Goal: Task Accomplishment & Management: Manage account settings

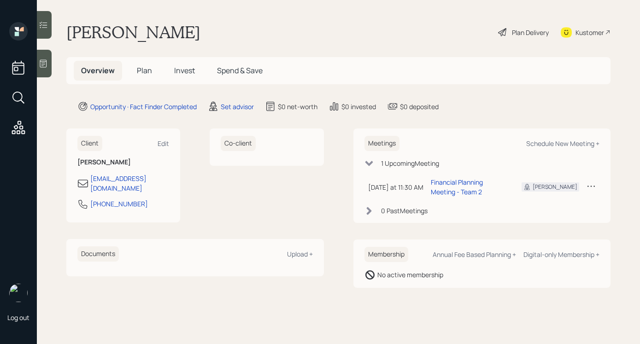
click at [504, 30] on icon at bounding box center [502, 32] width 11 height 11
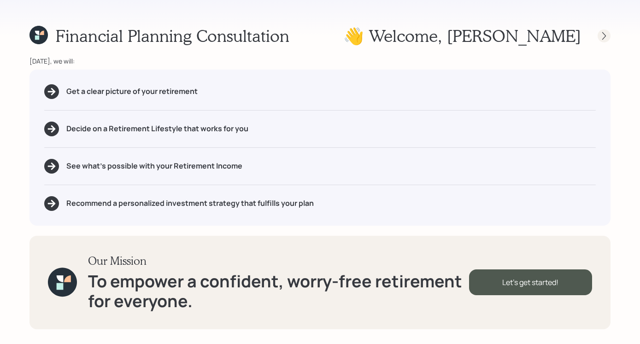
click at [605, 35] on icon at bounding box center [604, 35] width 9 height 9
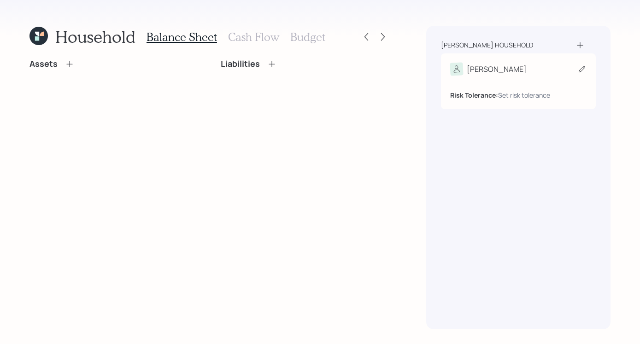
click at [488, 75] on div "[PERSON_NAME]" at bounding box center [518, 69] width 136 height 13
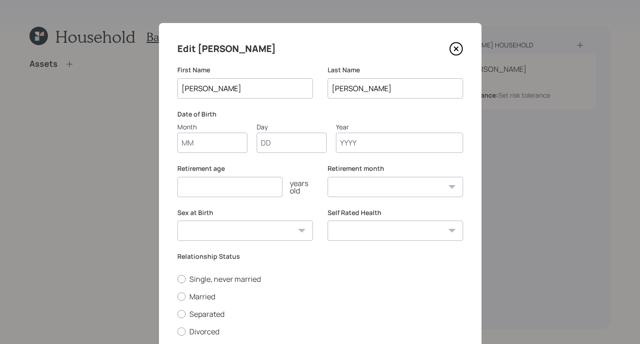
click at [209, 140] on input "Month" at bounding box center [212, 143] width 70 height 20
type input "o"
type input "01"
type input "1960"
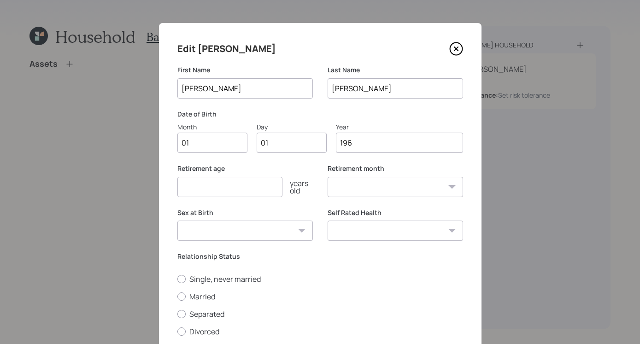
select select "1"
type input "1960"
click at [254, 230] on select "Male Female Other / Prefer not to say" at bounding box center [245, 231] width 136 height 20
select select "male"
click at [177, 221] on select "Male Female Other / Prefer not to say" at bounding box center [245, 231] width 136 height 20
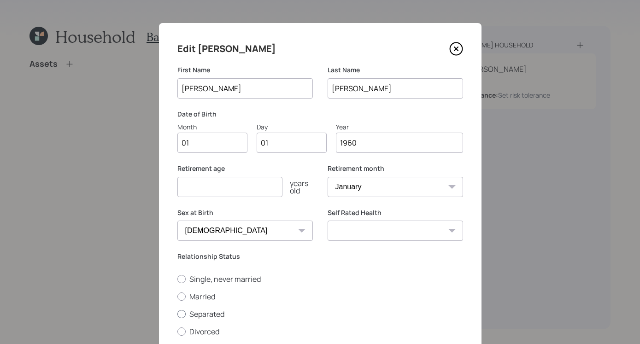
scroll to position [83, 0]
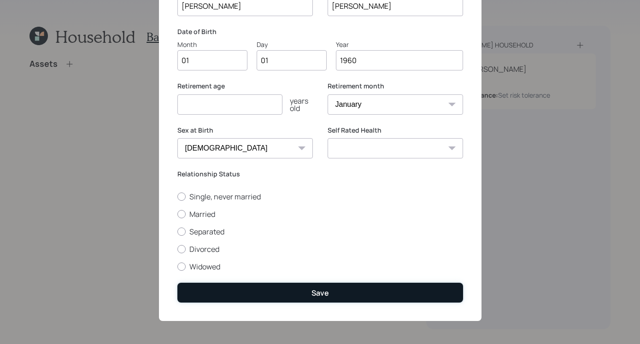
click at [324, 291] on div "Save" at bounding box center [321, 293] width 18 height 10
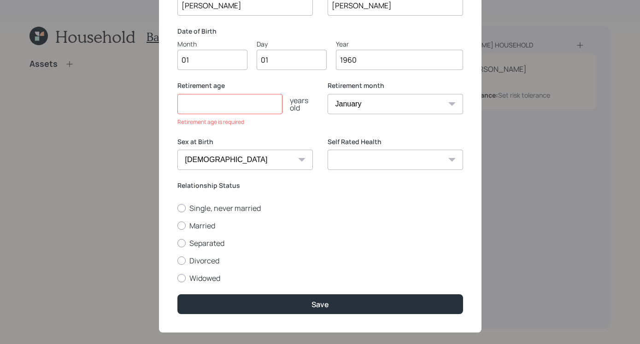
click at [234, 109] on input "number" at bounding box center [229, 104] width 105 height 20
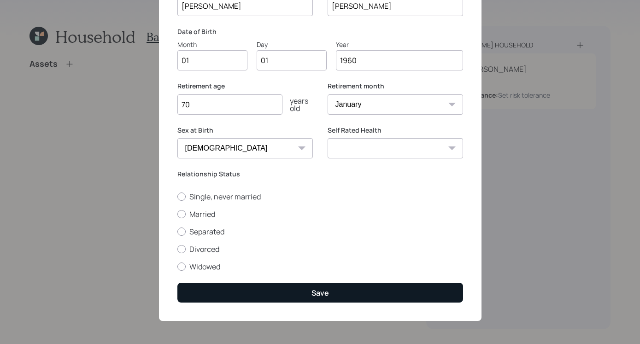
type input "70"
click at [276, 291] on button "Save" at bounding box center [320, 293] width 286 height 20
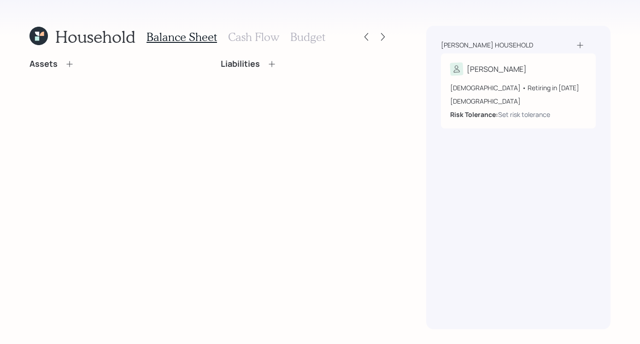
click at [72, 66] on icon at bounding box center [69, 63] width 9 height 9
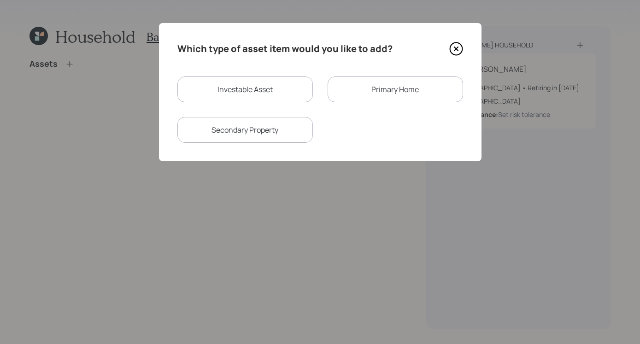
click at [262, 94] on div "Investable Asset" at bounding box center [245, 90] width 136 height 26
select select "taxable"
select select "balanced"
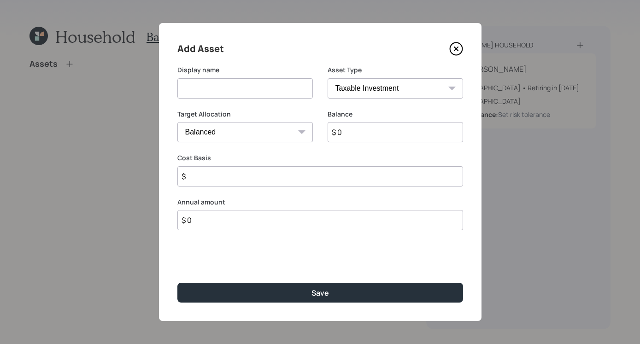
click at [227, 93] on input at bounding box center [245, 88] width 136 height 20
type input "Traditional IRA"
click at [355, 89] on select "SEP [PERSON_NAME] IRA 401(k) [PERSON_NAME] 401(k) 403(b) [PERSON_NAME] 403(b) 4…" at bounding box center [396, 88] width 136 height 20
select select "ira"
click at [328, 78] on select "SEP [PERSON_NAME] IRA 401(k) [PERSON_NAME] 401(k) 403(b) [PERSON_NAME] 403(b) 4…" at bounding box center [396, 88] width 136 height 20
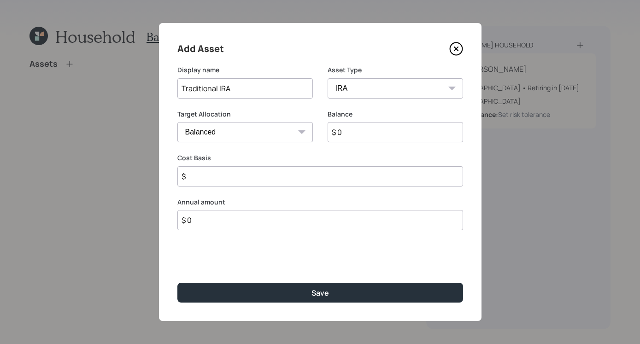
type input "$"
click at [351, 124] on input "$ 0" at bounding box center [396, 132] width 136 height 20
type input "$ 350,000"
click at [234, 186] on input "$" at bounding box center [320, 176] width 286 height 20
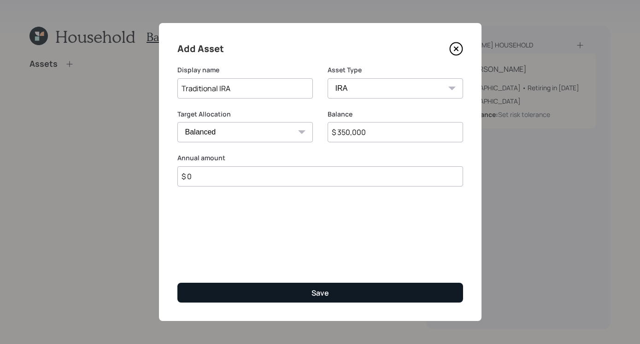
type input "$ 0"
click at [319, 283] on button "Save" at bounding box center [320, 293] width 286 height 20
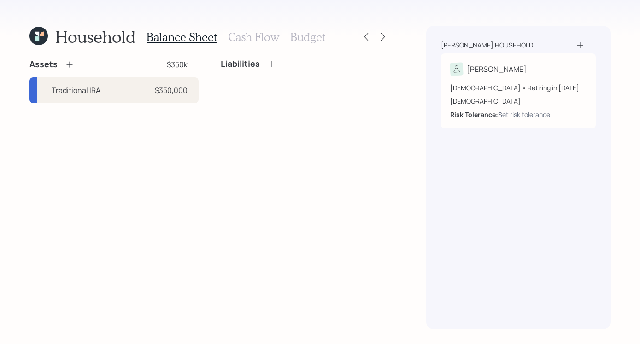
click at [71, 67] on icon at bounding box center [69, 64] width 9 height 9
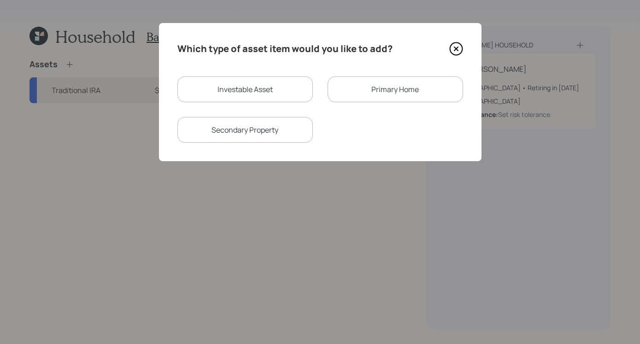
click at [215, 93] on div "Investable Asset" at bounding box center [245, 90] width 136 height 26
select select "taxable"
select select "balanced"
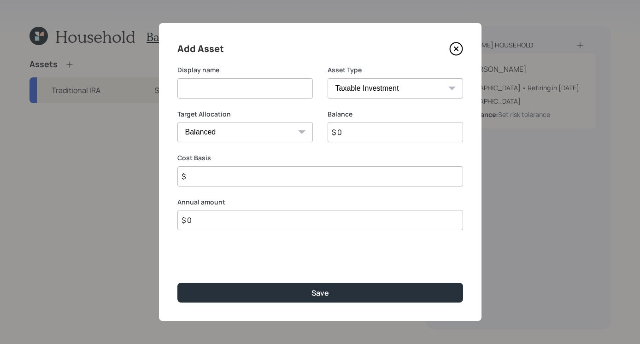
click at [252, 101] on div "Display name" at bounding box center [245, 87] width 136 height 44
click at [254, 82] on input at bounding box center [245, 88] width 136 height 20
click at [186, 89] on input "brokerage" at bounding box center [245, 88] width 136 height 20
type input "Brokerage"
click at [367, 134] on input "$ 0" at bounding box center [396, 132] width 136 height 20
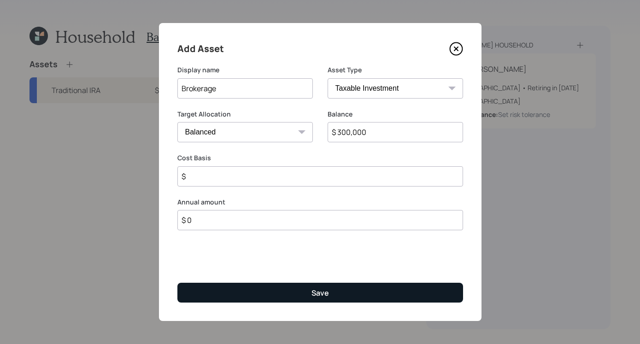
type input "$ 300,000"
click at [295, 295] on button "Save" at bounding box center [320, 293] width 286 height 20
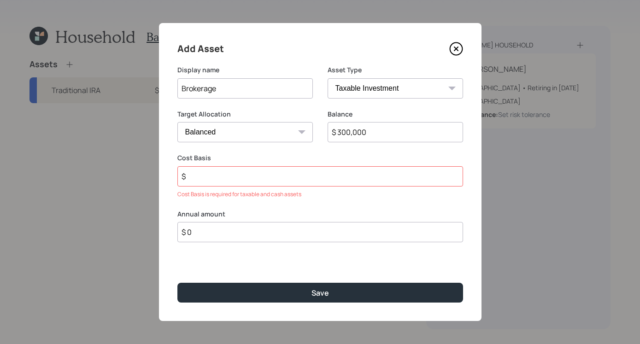
click at [204, 184] on input "$" at bounding box center [320, 176] width 286 height 20
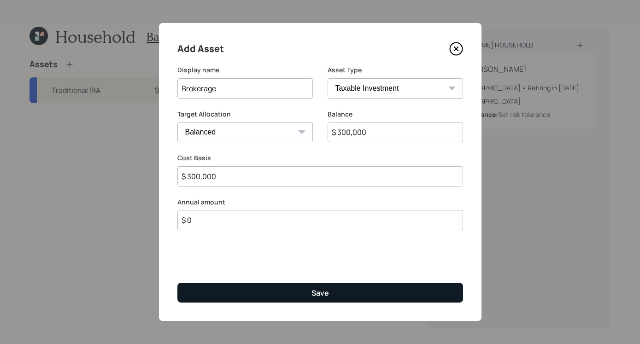
type input "$ 300,000"
click at [302, 296] on button "Save" at bounding box center [320, 293] width 286 height 20
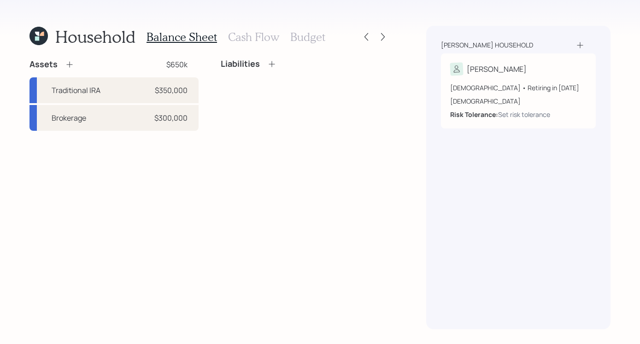
click at [66, 65] on icon at bounding box center [69, 64] width 9 height 9
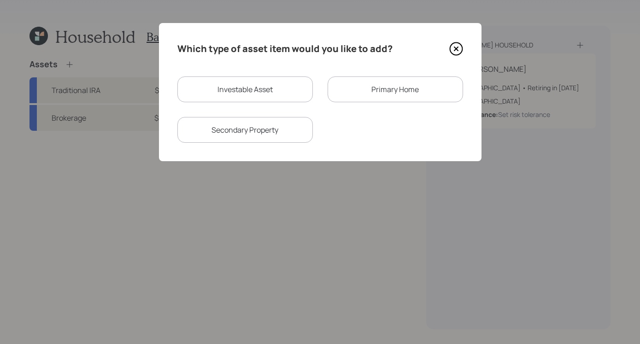
click at [253, 94] on div "Investable Asset" at bounding box center [245, 90] width 136 height 26
select select "taxable"
select select "balanced"
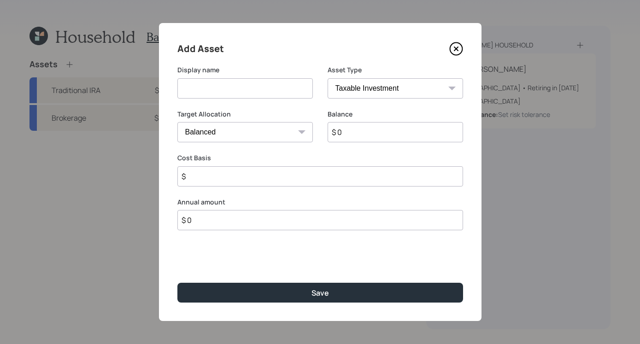
click at [267, 89] on input at bounding box center [245, 88] width 136 height 20
click at [220, 89] on input "Checking/savings" at bounding box center [245, 88] width 136 height 20
type input "Checking/Savings"
click at [399, 81] on select "SEP [PERSON_NAME] IRA 401(k) [PERSON_NAME] 401(k) 403(b) [PERSON_NAME] 403(b) 4…" at bounding box center [396, 88] width 136 height 20
select select "cash"
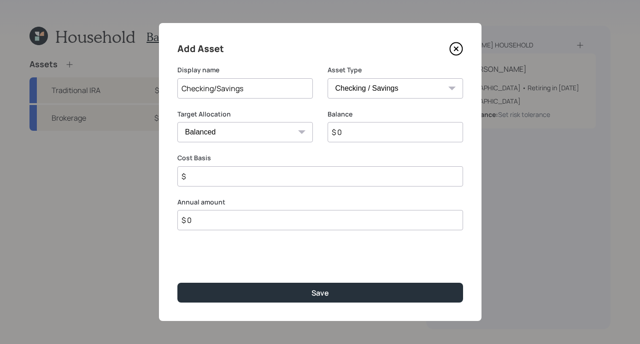
click at [328, 78] on select "SEP [PERSON_NAME] IRA 401(k) [PERSON_NAME] 401(k) 403(b) [PERSON_NAME] 403(b) 4…" at bounding box center [396, 88] width 136 height 20
type input "$"
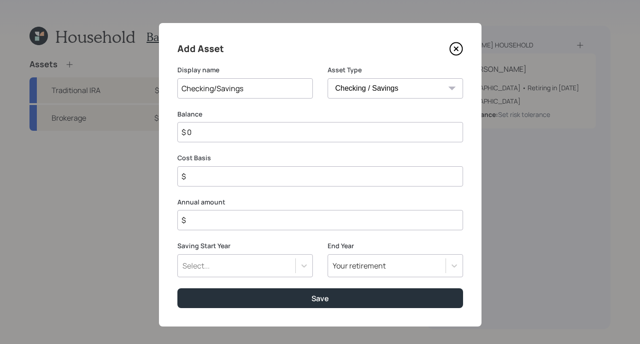
click at [376, 136] on input "$ 0" at bounding box center [320, 132] width 286 height 20
type input "$"
type input "$ 5"
type input "$ 50"
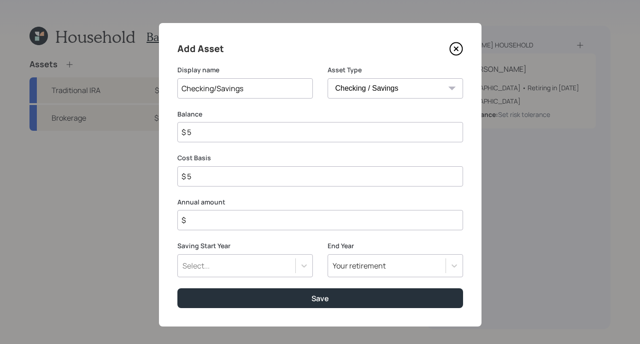
type input "$ 50"
type input "$ 500"
type input "$ 5,000"
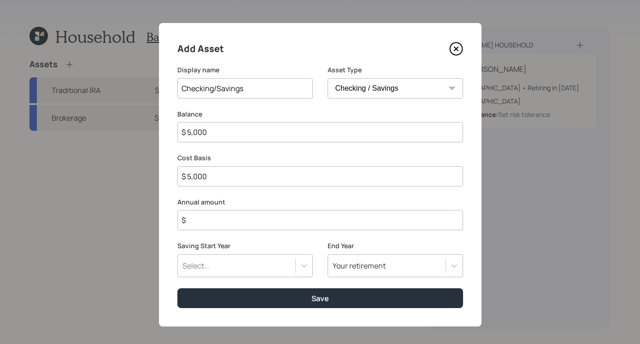
type input "$ 50,000"
type input "$ 500,000"
click at [286, 218] on input "$" at bounding box center [320, 220] width 286 height 20
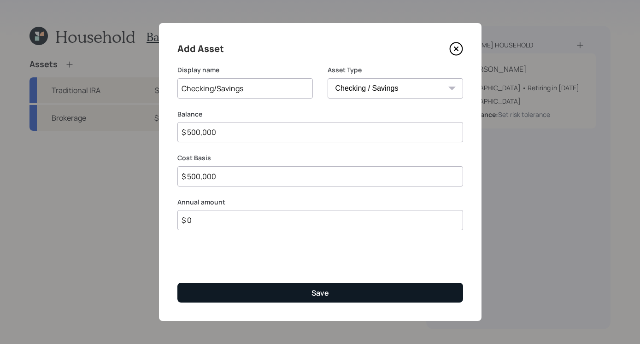
type input "$ 0"
click at [309, 299] on button "Save" at bounding box center [320, 293] width 286 height 20
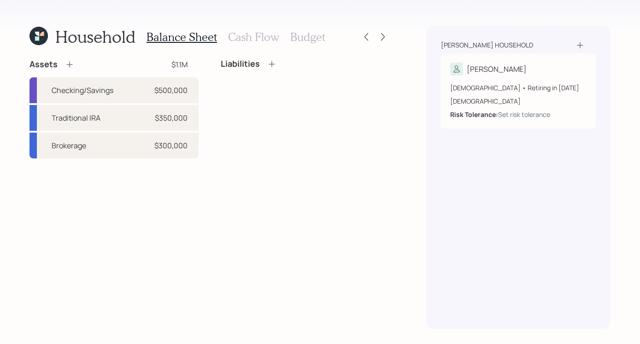
click at [243, 32] on h3 "Cash Flow" at bounding box center [253, 36] width 51 height 13
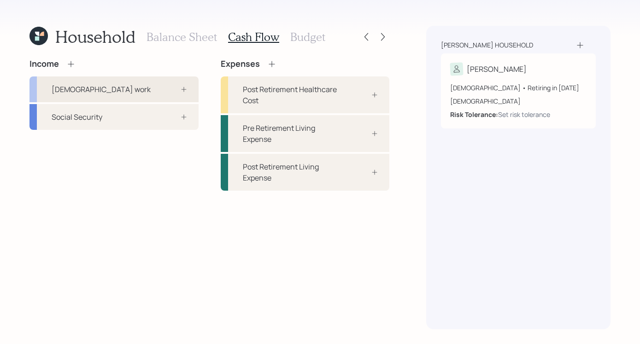
click at [122, 82] on div "[DEMOGRAPHIC_DATA] work" at bounding box center [114, 90] width 169 height 26
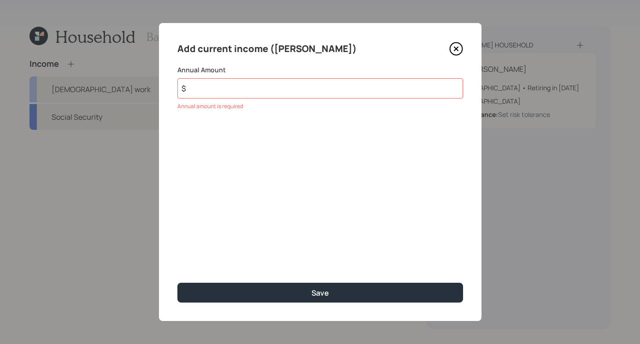
click at [458, 52] on icon at bounding box center [456, 49] width 14 height 14
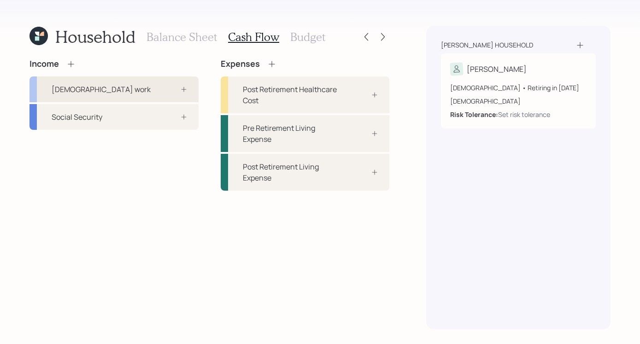
click at [91, 84] on div "[DEMOGRAPHIC_DATA] work" at bounding box center [101, 89] width 99 height 11
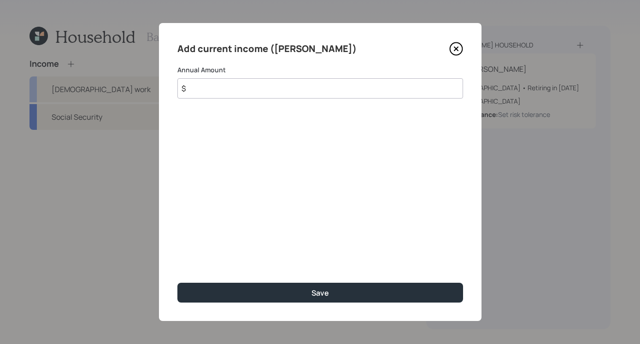
click at [464, 52] on div "Add current income (Walt) Annual Amount $ Save" at bounding box center [320, 172] width 323 height 298
click at [464, 52] on div "Add current income (Walt) Annual Amount $ Annual amount is required Save" at bounding box center [320, 172] width 323 height 298
click at [454, 46] on icon at bounding box center [456, 49] width 14 height 14
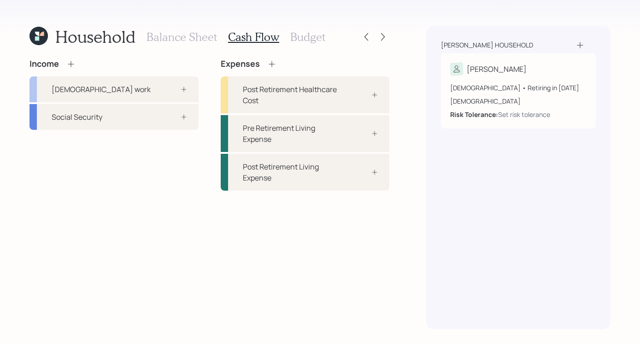
click at [66, 64] on icon at bounding box center [70, 63] width 9 height 9
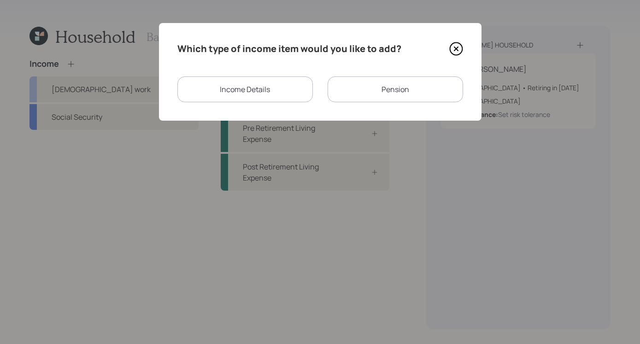
click at [246, 96] on div "Income Details" at bounding box center [245, 90] width 136 height 26
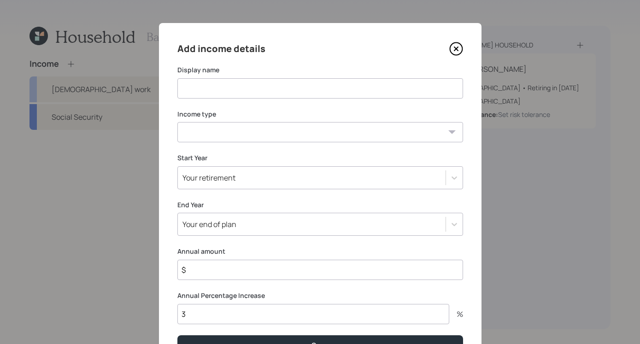
click at [279, 88] on input at bounding box center [320, 88] width 286 height 20
type input "F"
click at [454, 51] on icon at bounding box center [456, 49] width 14 height 14
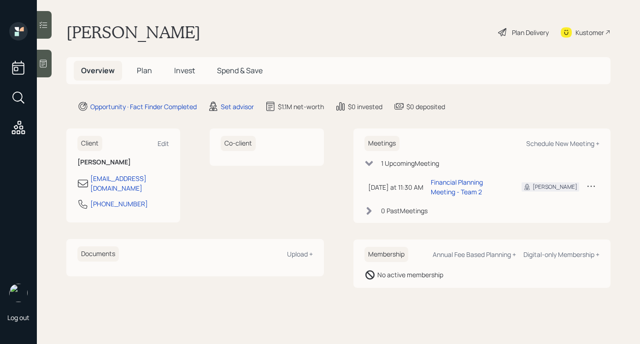
click at [513, 33] on div "Plan Delivery" at bounding box center [530, 33] width 37 height 10
click at [534, 32] on div "Plan Delivery" at bounding box center [530, 33] width 37 height 10
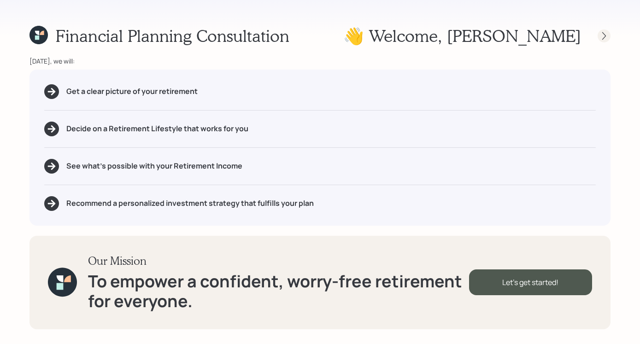
click at [570, 36] on icon at bounding box center [604, 35] width 9 height 9
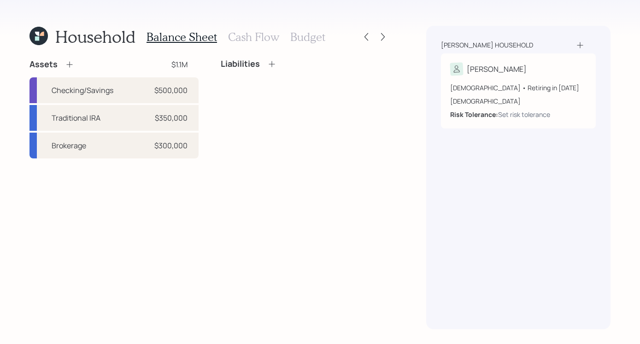
click at [68, 62] on icon at bounding box center [69, 64] width 9 height 9
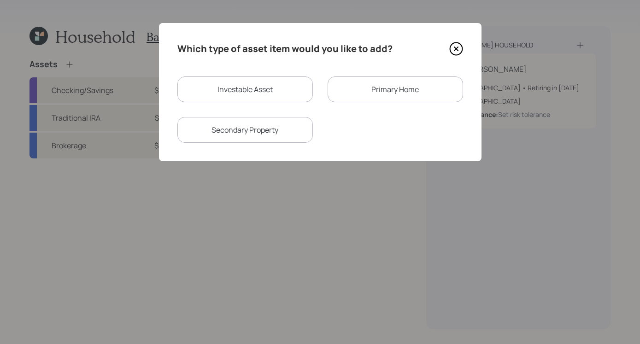
click at [284, 92] on div "Investable Asset" at bounding box center [245, 90] width 136 height 26
select select "taxable"
select select "balanced"
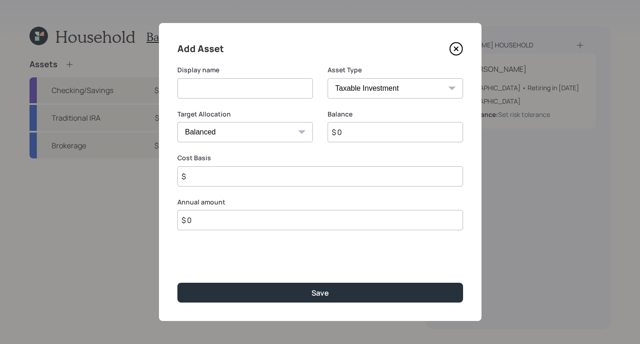
click at [383, 88] on select "SEP [PERSON_NAME] IRA 401(k) [PERSON_NAME] 401(k) 403(b) [PERSON_NAME] 403(b) 4…" at bounding box center [396, 88] width 136 height 20
select select "ira"
click at [328, 78] on select "SEP [PERSON_NAME] IRA 401(k) [PERSON_NAME] 401(k) 403(b) [PERSON_NAME] 403(b) 4…" at bounding box center [396, 88] width 136 height 20
type input "$"
click at [273, 96] on input at bounding box center [245, 88] width 136 height 20
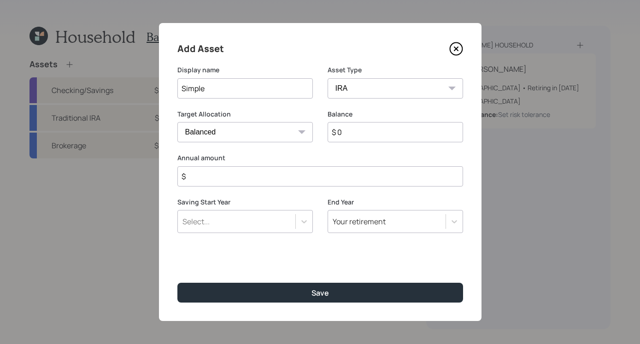
type input "Simple"
click at [361, 140] on input "$ 0" at bounding box center [396, 132] width 136 height 20
type input "$ 350,000"
click at [253, 93] on input "Simple" at bounding box center [245, 88] width 136 height 20
click at [254, 89] on input "Simple IRA -[PERSON_NAME]" at bounding box center [245, 88] width 136 height 20
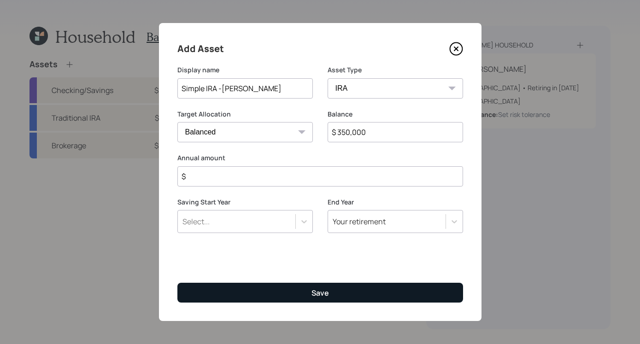
type input "Simple IRA -[PERSON_NAME]"
click at [307, 301] on button "Save" at bounding box center [320, 293] width 286 height 20
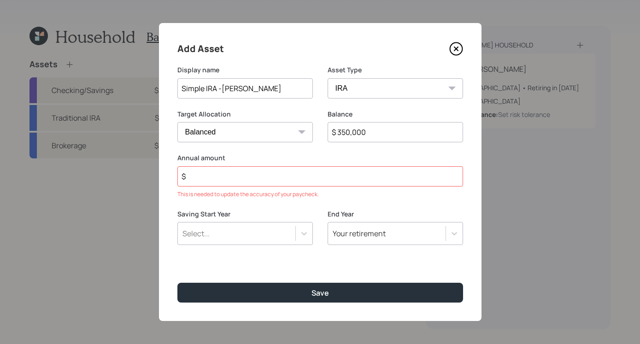
click at [254, 190] on div "This is needed to update the accuracy of your paycheck." at bounding box center [320, 194] width 286 height 8
click at [263, 183] on input "$" at bounding box center [320, 176] width 286 height 20
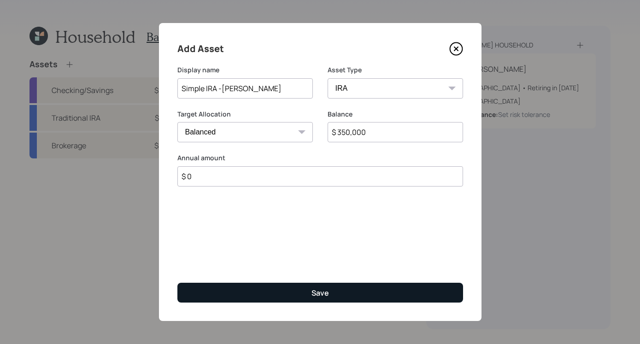
type input "$ 0"
click at [319, 292] on div "Save" at bounding box center [321, 293] width 18 height 10
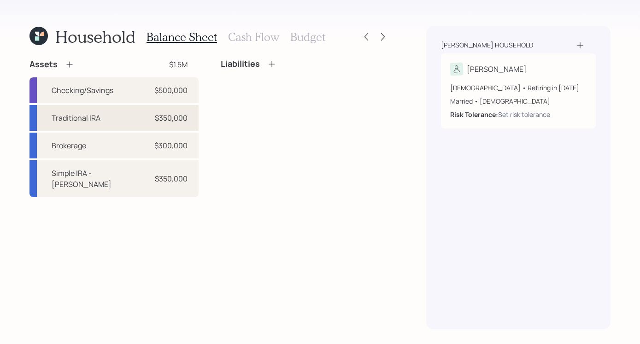
click at [115, 122] on div "Traditional IRA $350,000" at bounding box center [114, 118] width 169 height 26
select select "ira"
select select "balanced"
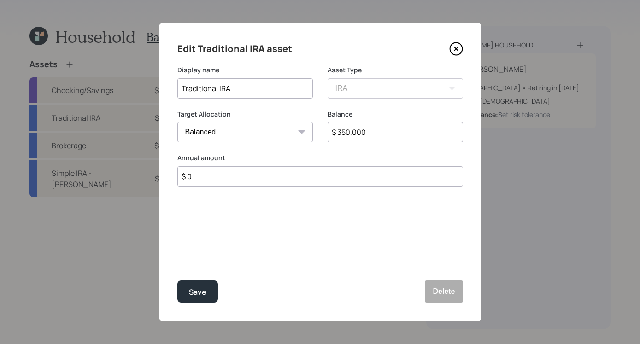
click at [245, 94] on input "Traditional IRA" at bounding box center [245, 88] width 136 height 20
type input "Traditional IRA - [PERSON_NAME]"
click at [199, 290] on div "Save" at bounding box center [198, 292] width 18 height 12
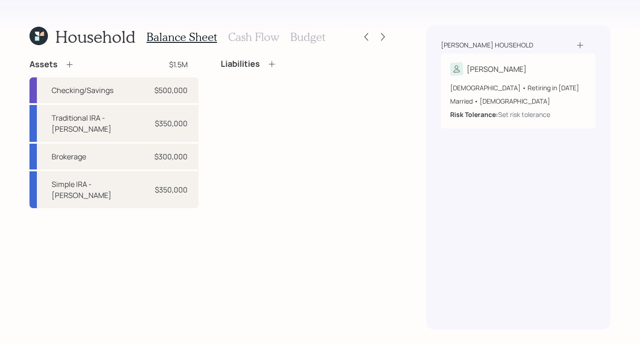
click at [271, 41] on h3 "Cash Flow" at bounding box center [253, 36] width 51 height 13
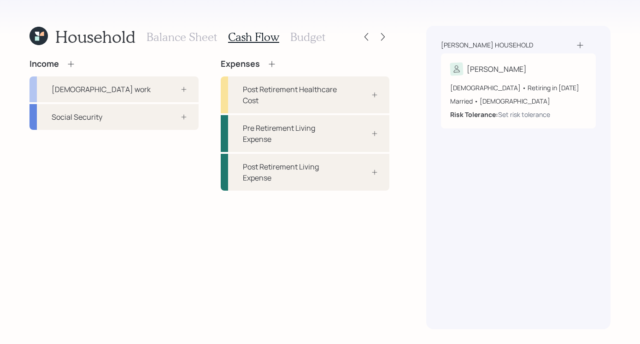
click at [75, 65] on icon at bounding box center [70, 63] width 9 height 9
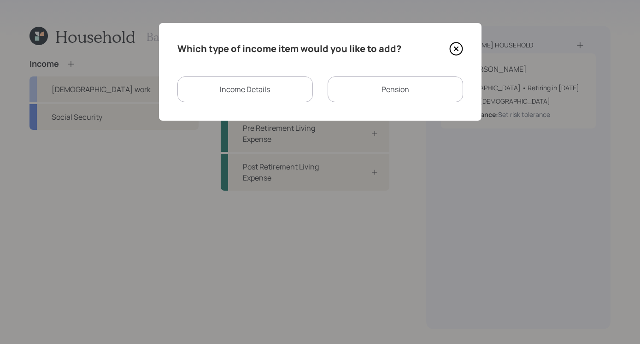
click at [237, 86] on div "Income Details" at bounding box center [245, 90] width 136 height 26
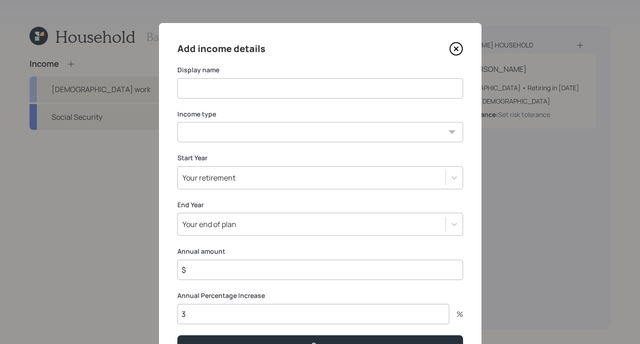
click at [256, 93] on input at bounding box center [320, 88] width 286 height 20
type input "Framer- Part Time"
click at [366, 133] on select "[DEMOGRAPHIC_DATA] work [DEMOGRAPHIC_DATA] work Self employment Other" at bounding box center [320, 132] width 286 height 20
select select "part_time"
click at [177, 122] on select "[DEMOGRAPHIC_DATA] work [DEMOGRAPHIC_DATA] work Self employment Other" at bounding box center [320, 132] width 286 height 20
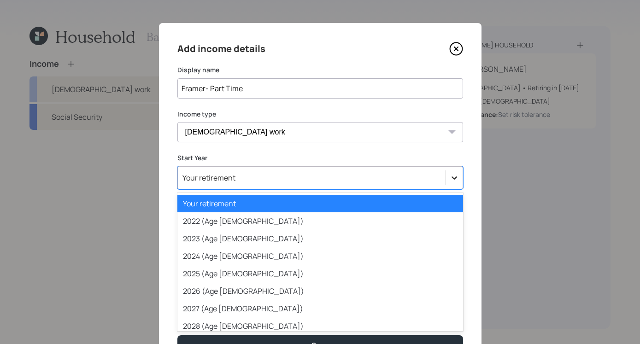
click at [446, 179] on div at bounding box center [454, 178] width 17 height 17
click at [372, 201] on div "Your retirement" at bounding box center [320, 204] width 286 height 18
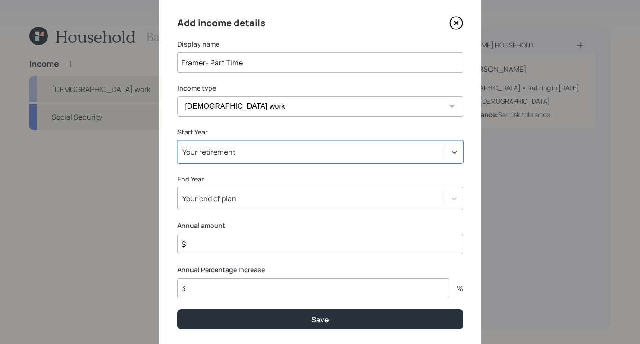
scroll to position [41, 0]
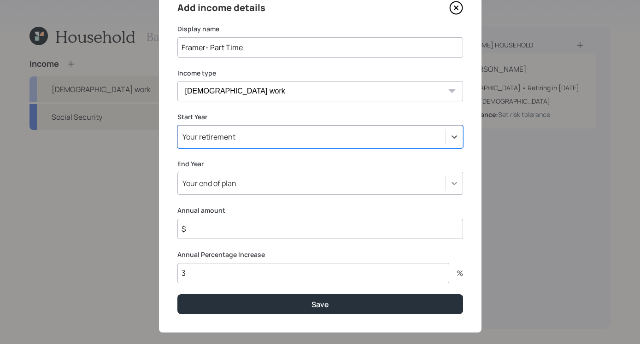
click at [450, 186] on icon at bounding box center [454, 183] width 9 height 9
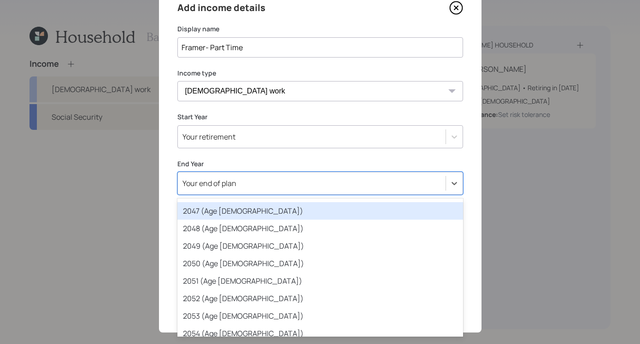
scroll to position [473, 0]
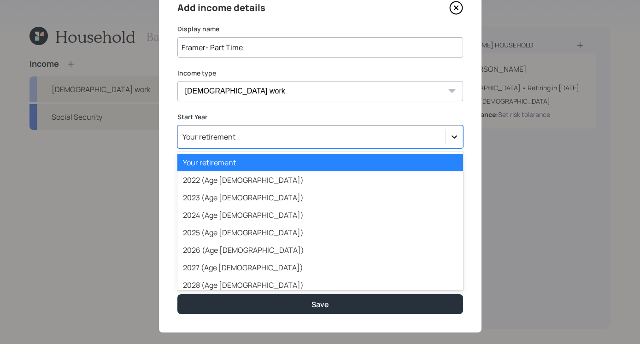
click at [450, 136] on icon at bounding box center [454, 136] width 9 height 9
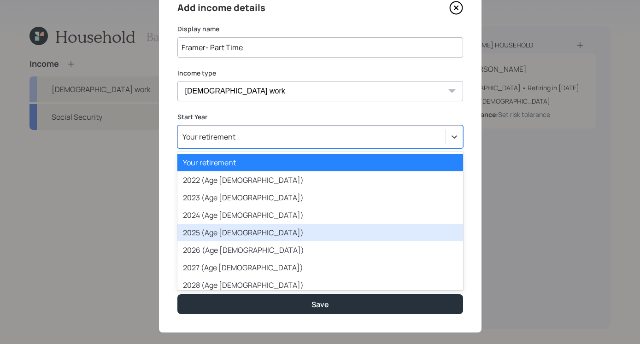
click at [323, 224] on div "2025 (Age [DEMOGRAPHIC_DATA])" at bounding box center [320, 233] width 286 height 18
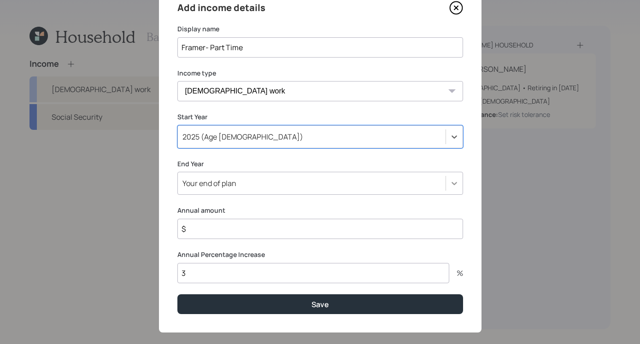
click at [446, 189] on div at bounding box center [454, 183] width 17 height 17
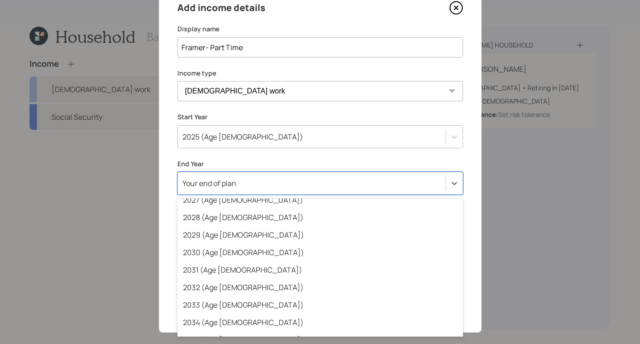
scroll to position [179, 0]
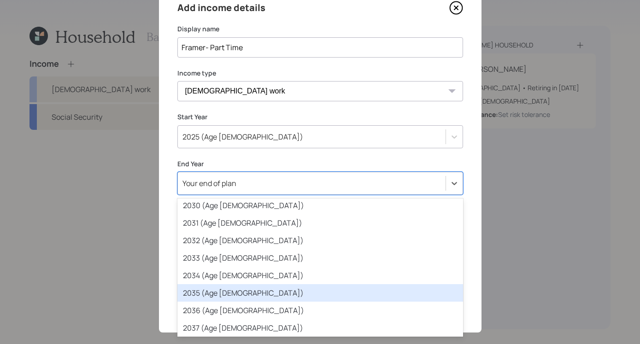
click at [306, 289] on div "2035 (Age [DEMOGRAPHIC_DATA])" at bounding box center [320, 293] width 286 height 18
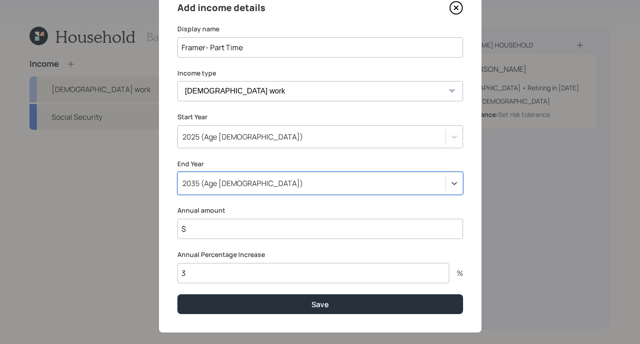
click at [279, 241] on div "Add income details Display name Framer- Part Time Income type [DEMOGRAPHIC_DATA…" at bounding box center [320, 157] width 323 height 351
click at [277, 238] on input "$" at bounding box center [320, 229] width 286 height 20
type input "$ 75,000"
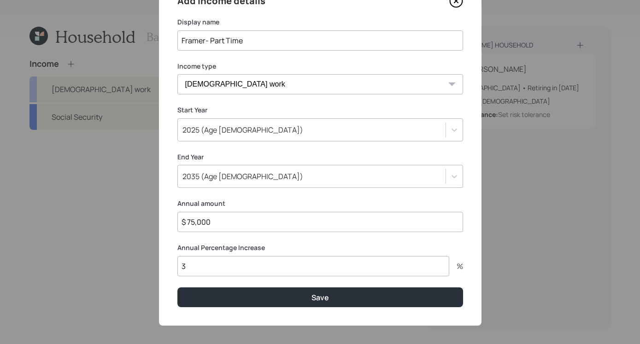
scroll to position [53, 0]
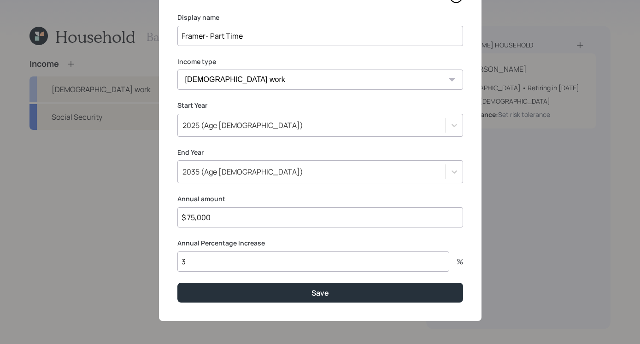
click at [365, 261] on input "3" at bounding box center [313, 262] width 272 height 20
type input "1"
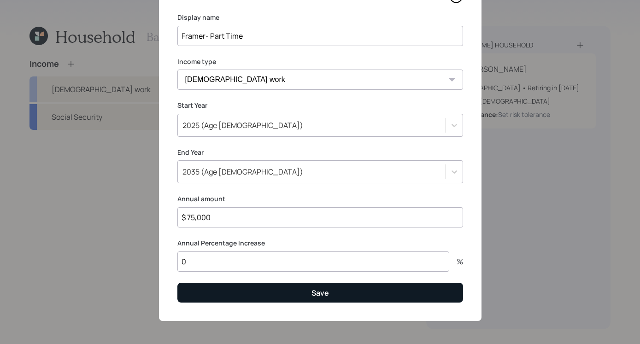
type input "0"
click at [373, 287] on button "Save" at bounding box center [320, 293] width 286 height 20
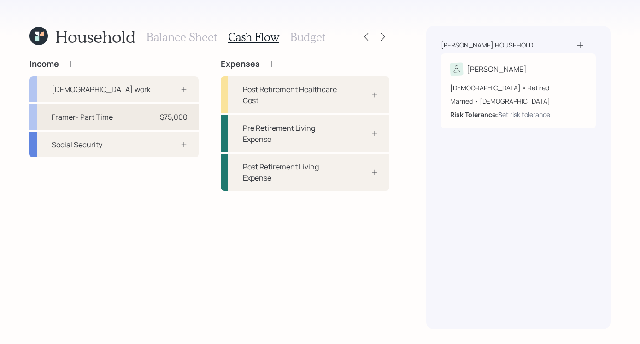
click at [146, 109] on div "Framer- Part Time $75,000" at bounding box center [114, 117] width 169 height 26
select select "part_time"
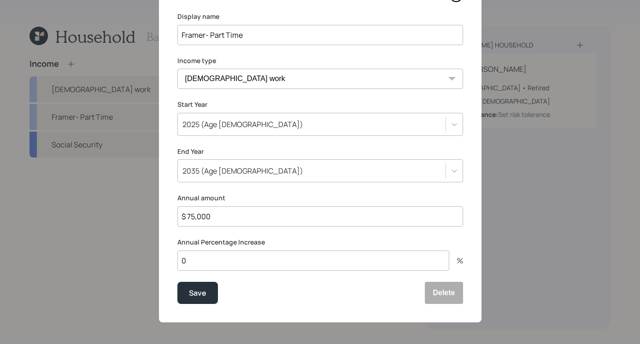
scroll to position [54, 0]
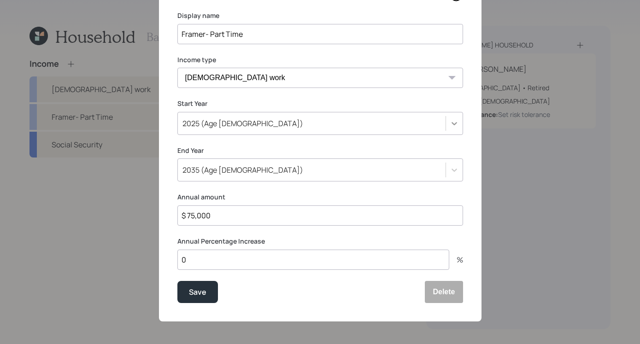
click at [450, 127] on icon at bounding box center [454, 123] width 9 height 9
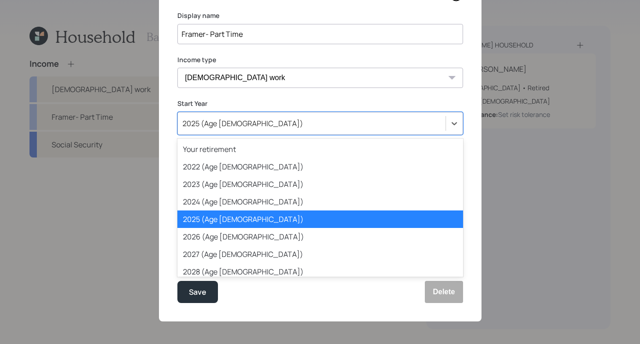
click at [289, 217] on div "2025 (Age [DEMOGRAPHIC_DATA])" at bounding box center [320, 220] width 286 height 18
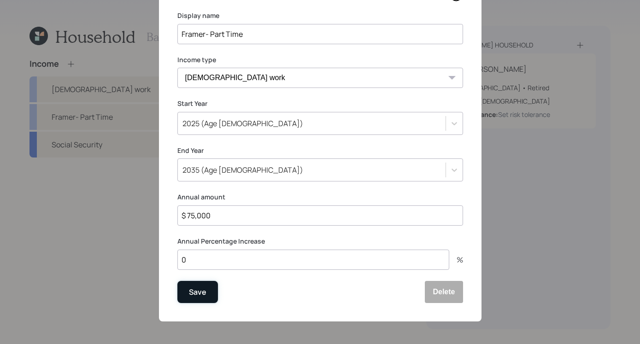
click at [193, 293] on div "Save" at bounding box center [198, 292] width 18 height 12
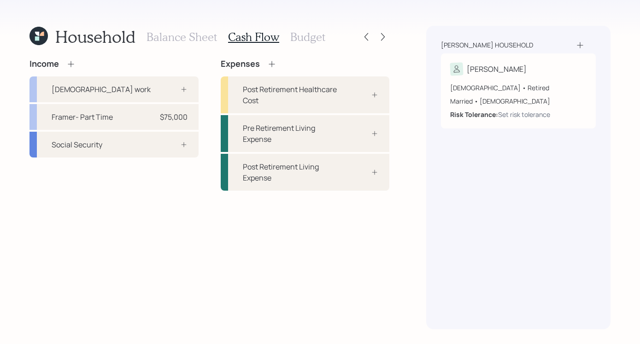
click at [183, 38] on h3 "Balance Sheet" at bounding box center [182, 36] width 71 height 13
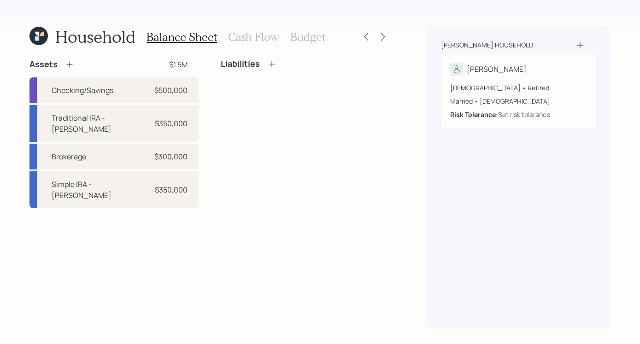
click at [38, 30] on icon at bounding box center [39, 36] width 18 height 18
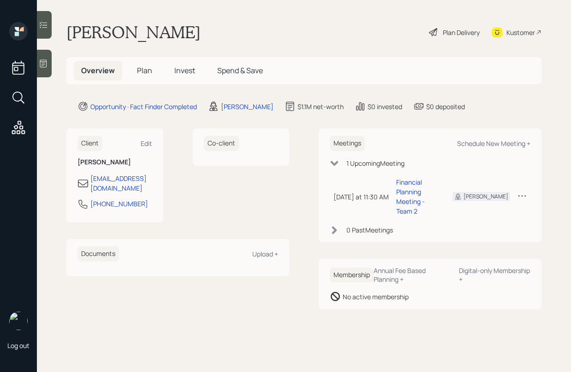
click at [47, 66] on icon at bounding box center [43, 63] width 9 height 9
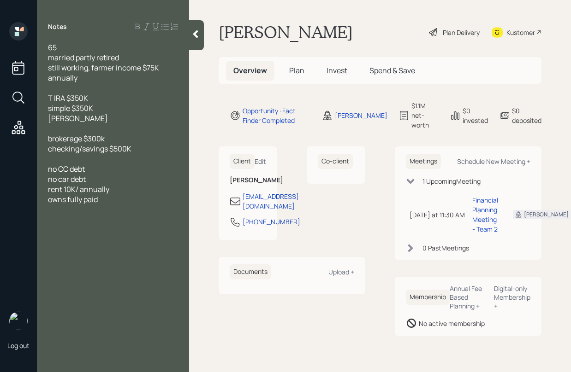
click at [338, 30] on div "Walt Dockery Plan Delivery Kustomer" at bounding box center [379, 32] width 323 height 20
